Goal: Find specific page/section: Find specific page/section

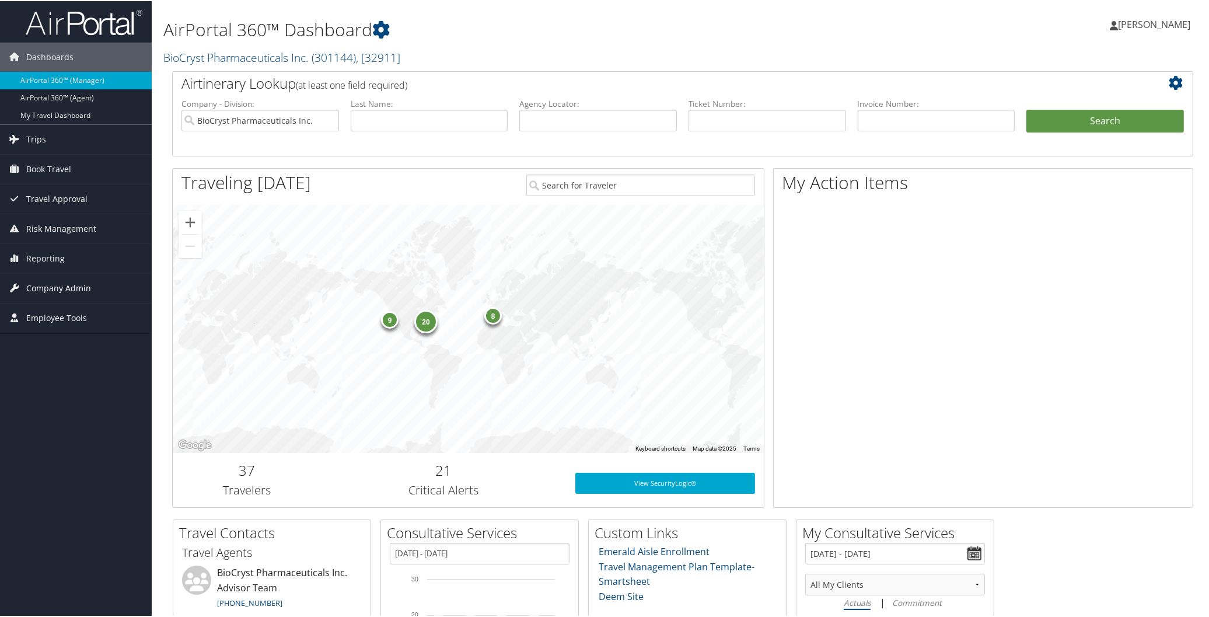
click at [78, 284] on span "Company Admin" at bounding box center [58, 286] width 65 height 29
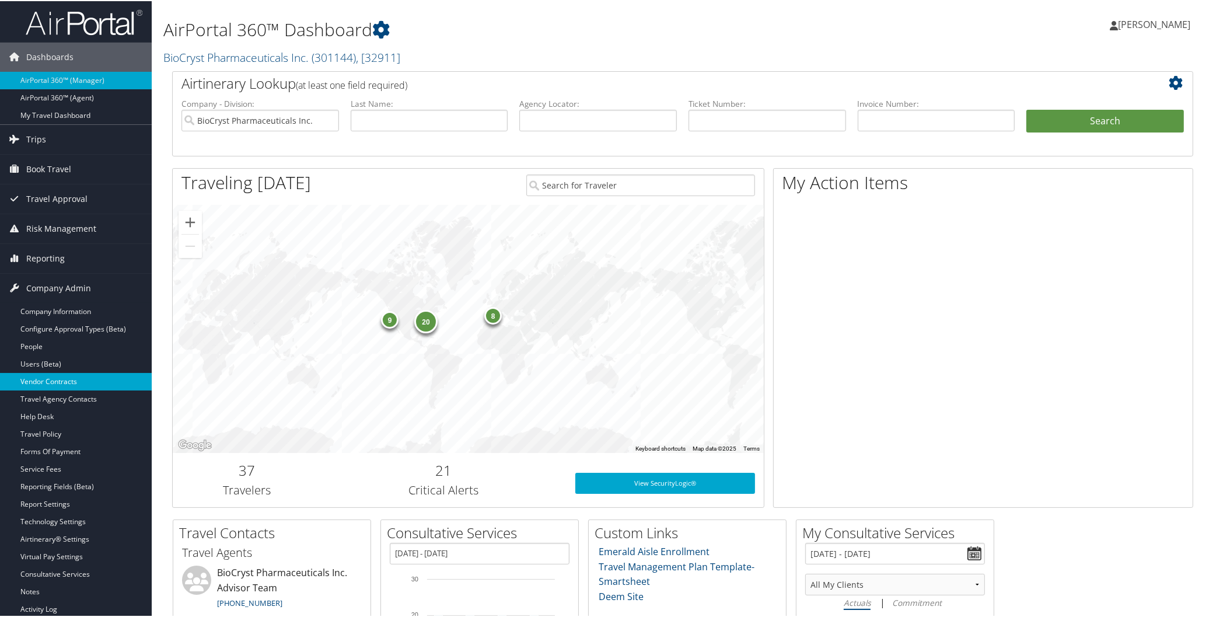
click at [72, 380] on link "Vendor Contracts" at bounding box center [76, 381] width 152 height 18
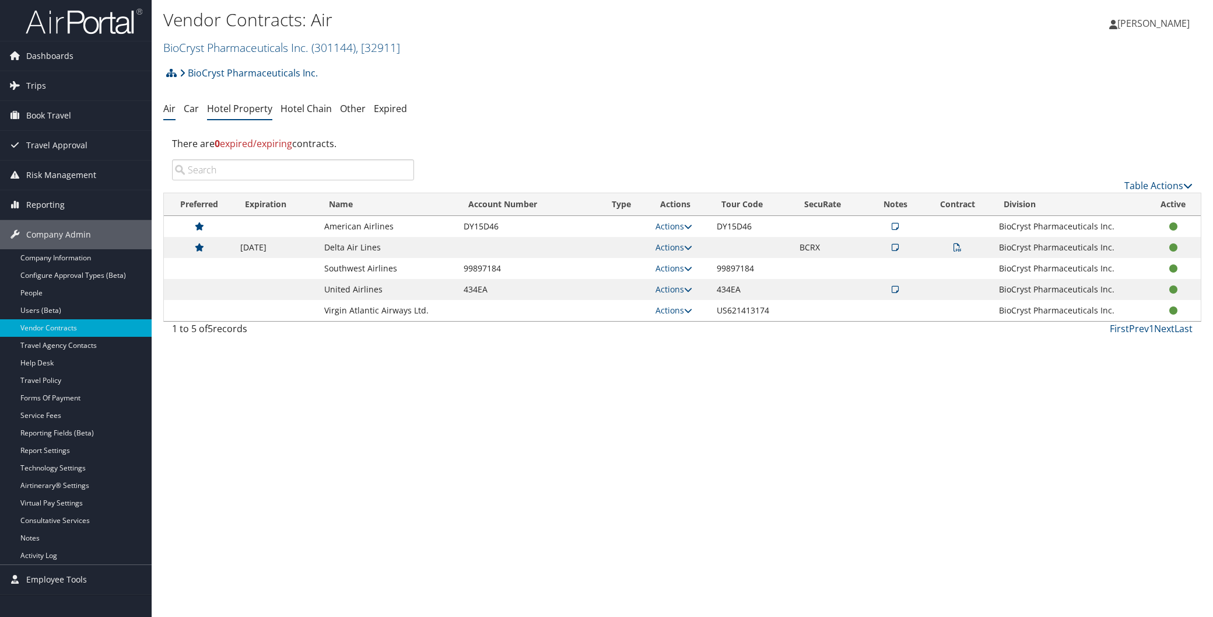
click at [232, 107] on link "Hotel Property" at bounding box center [239, 108] width 65 height 13
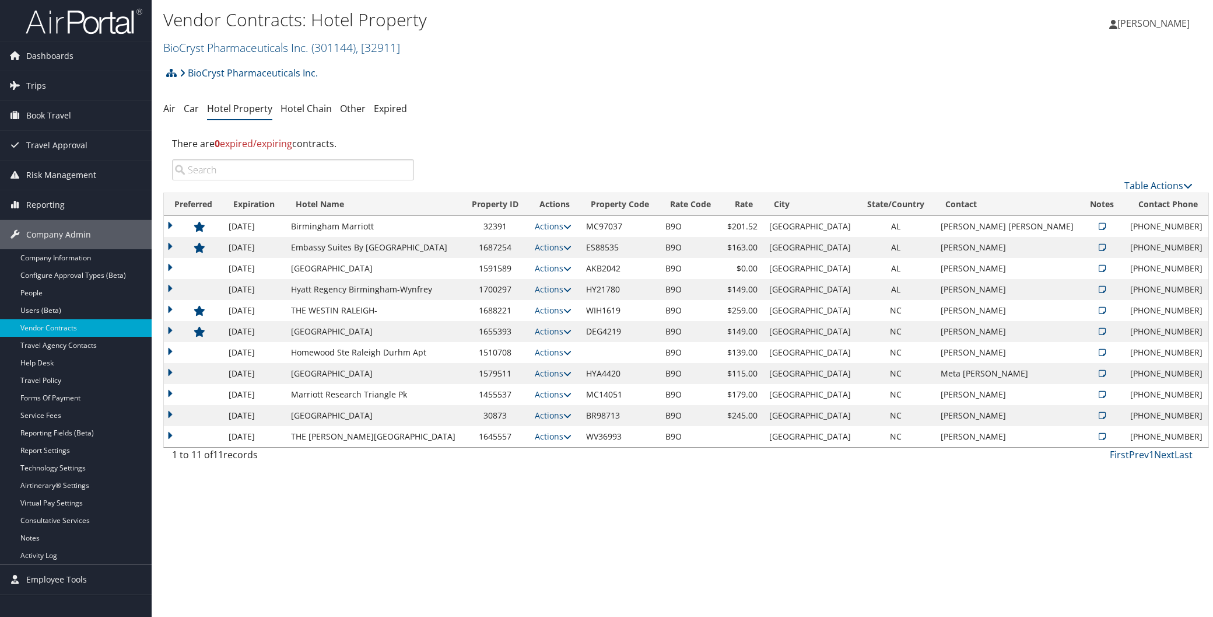
click at [1099, 352] on icon at bounding box center [1102, 352] width 7 height 8
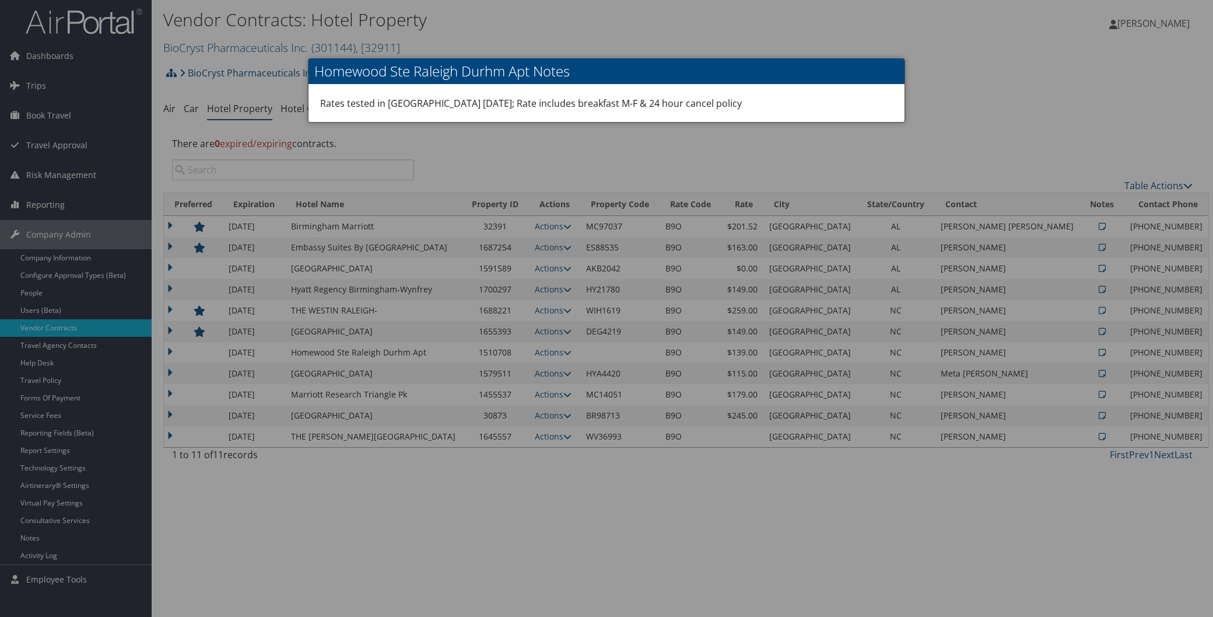
click at [1012, 50] on div at bounding box center [606, 308] width 1213 height 617
